Goal: Information Seeking & Learning: Understand process/instructions

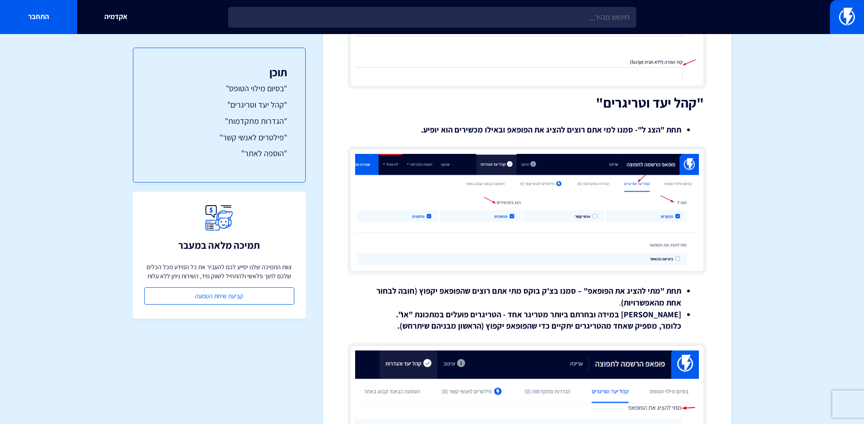
scroll to position [639, 0]
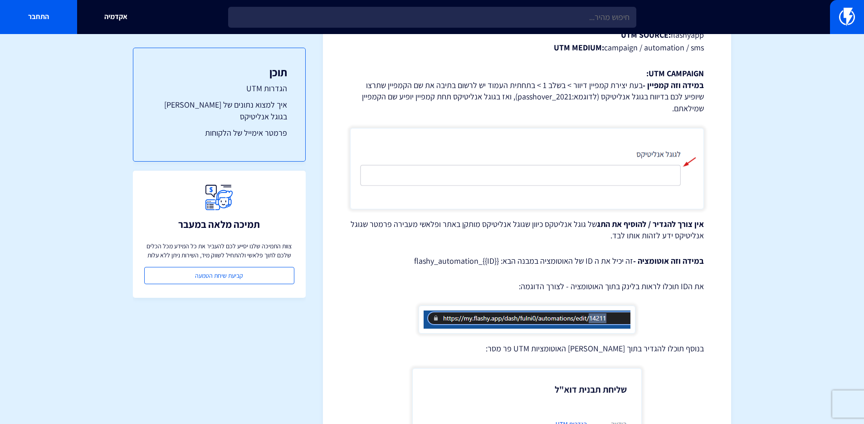
scroll to position [375, 0]
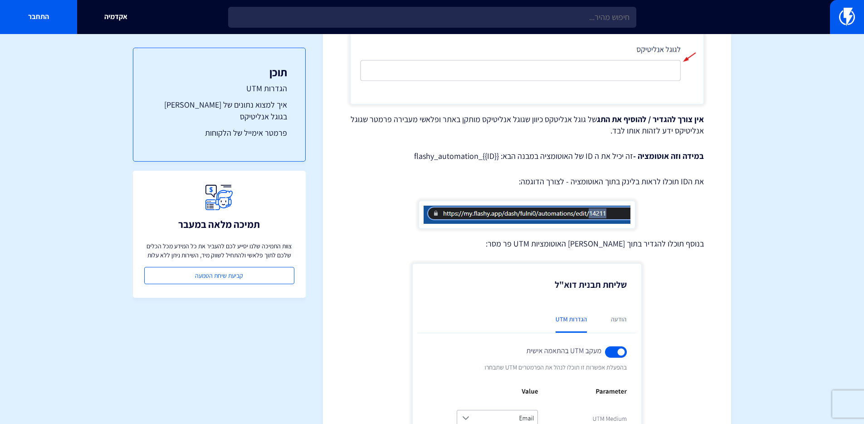
click at [400, 156] on div "הגדרות גוגל אנליטיקס ופרמטרים של UTM גוגל אנליטיקס הוא כלי פופולארי כשמדובר בני…" at bounding box center [527, 303] width 354 height 1167
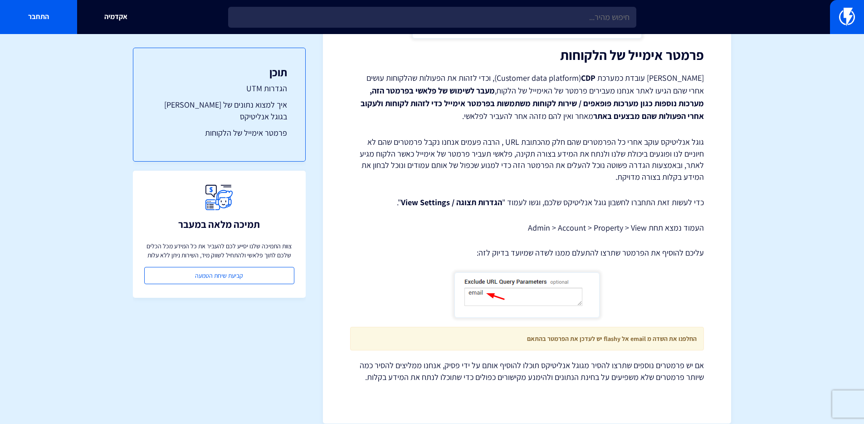
scroll to position [882, 0]
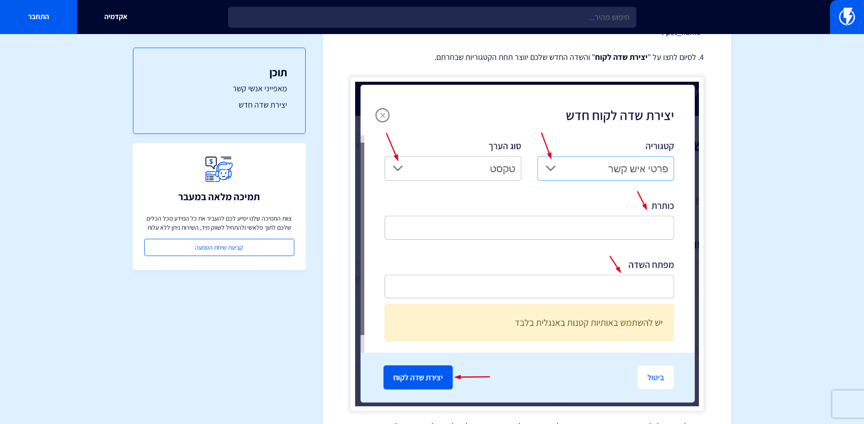
scroll to position [1759, 0]
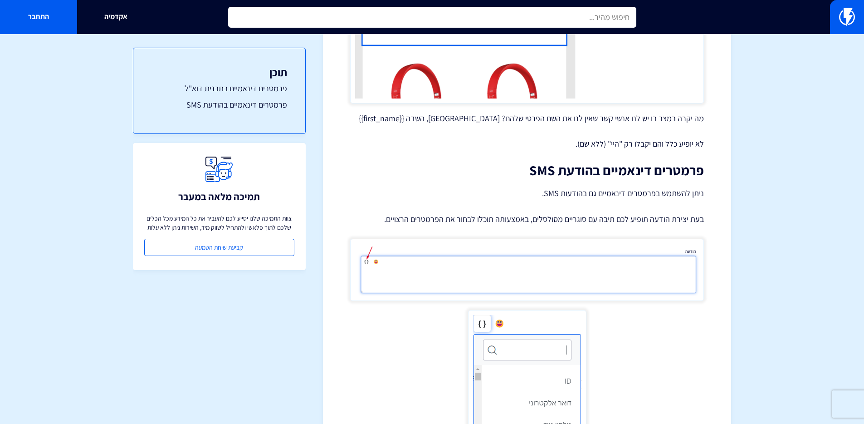
scroll to position [1062, 0]
